Goal: Navigation & Orientation: Find specific page/section

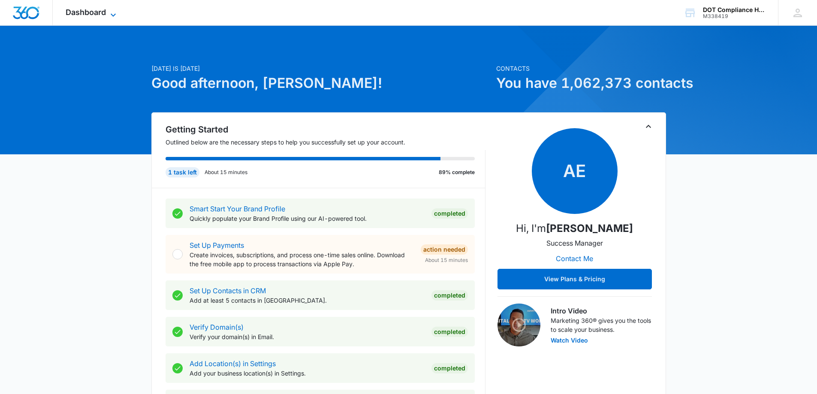
click at [95, 10] on span "Dashboard" at bounding box center [86, 12] width 40 height 9
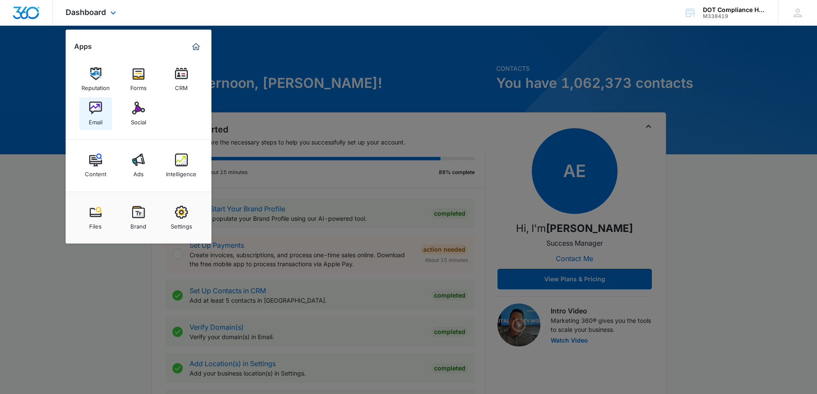
click at [97, 110] on img at bounding box center [95, 108] width 13 height 13
